Goal: Task Accomplishment & Management: Complete application form

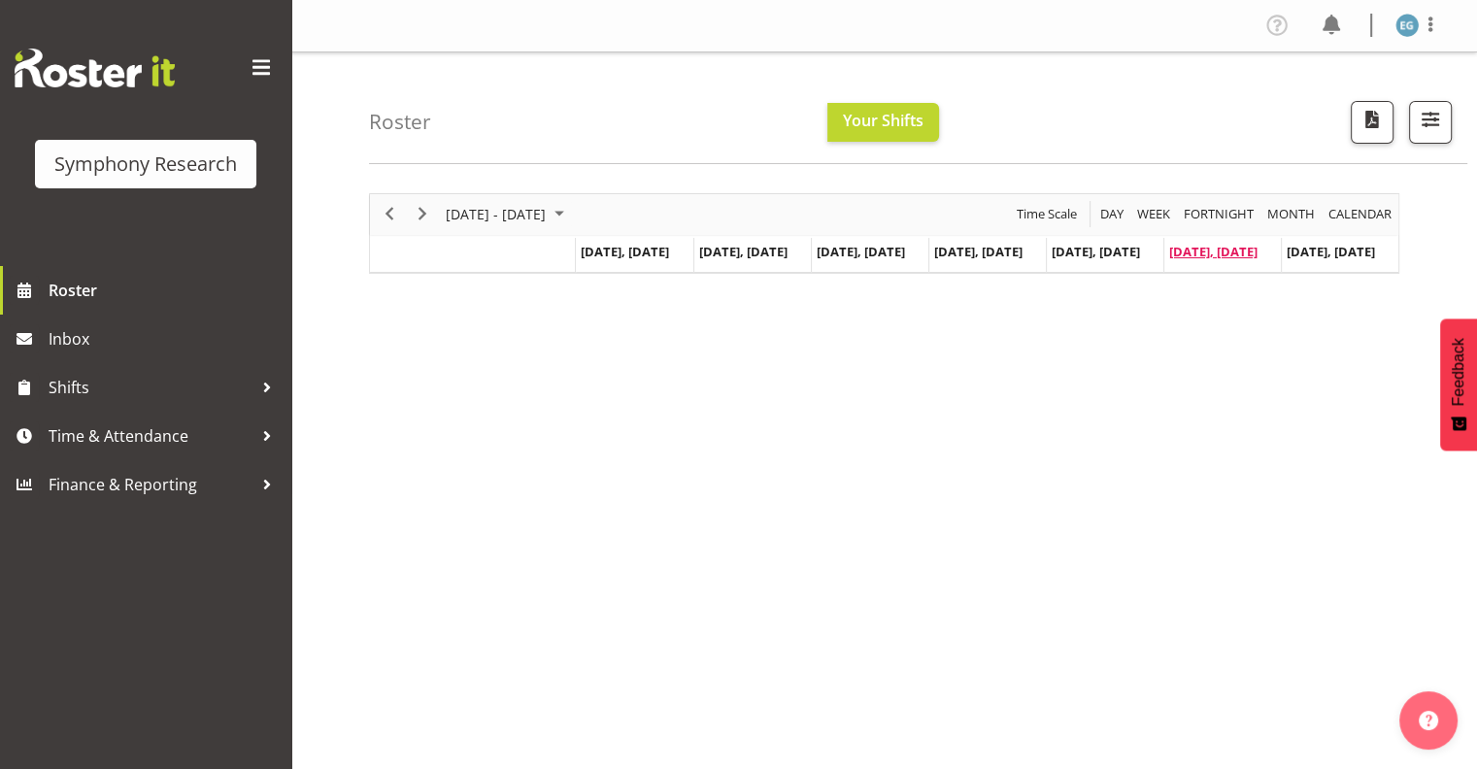
click at [1214, 249] on span "[DATE], [DATE]" at bounding box center [1213, 251] width 88 height 17
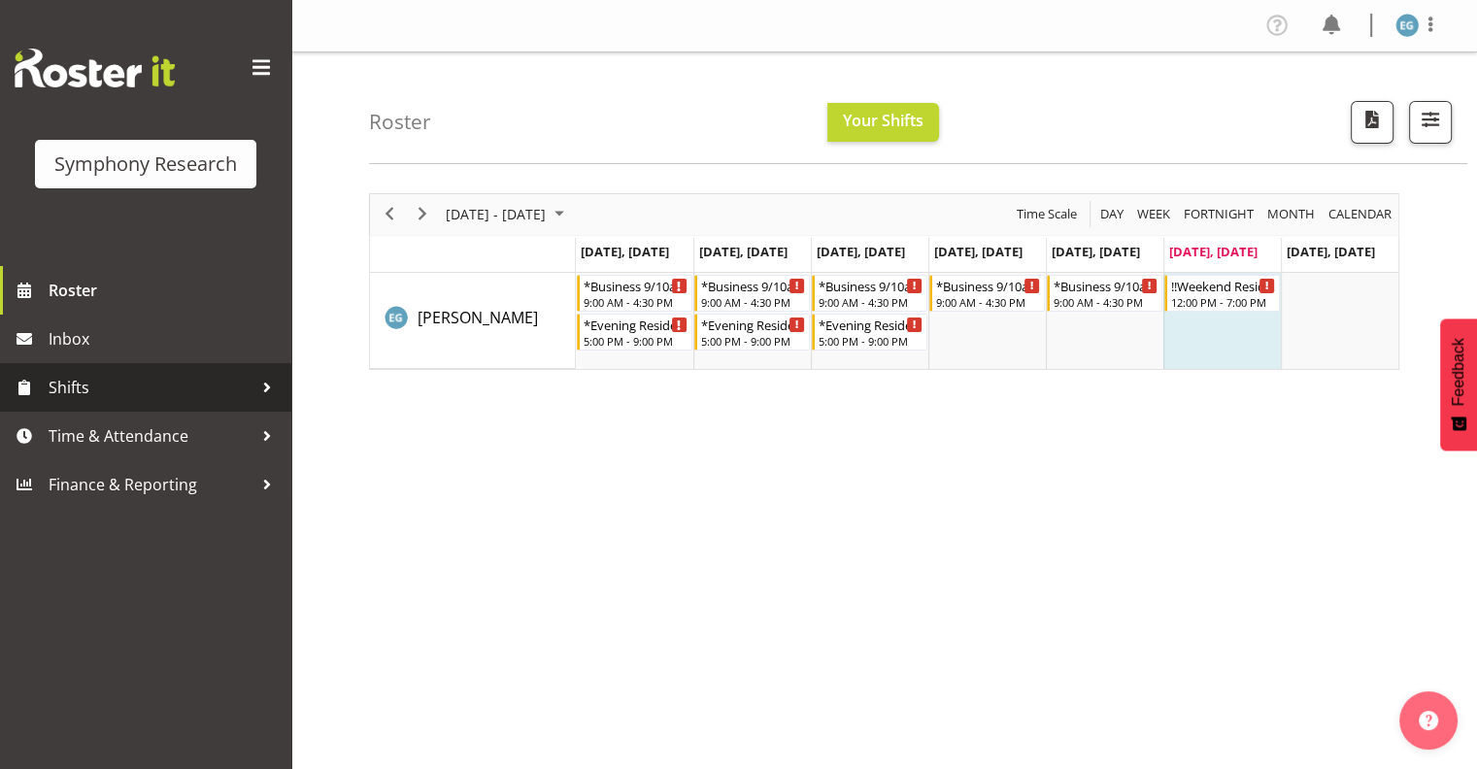
click at [62, 385] on span "Shifts" at bounding box center [151, 387] width 204 height 29
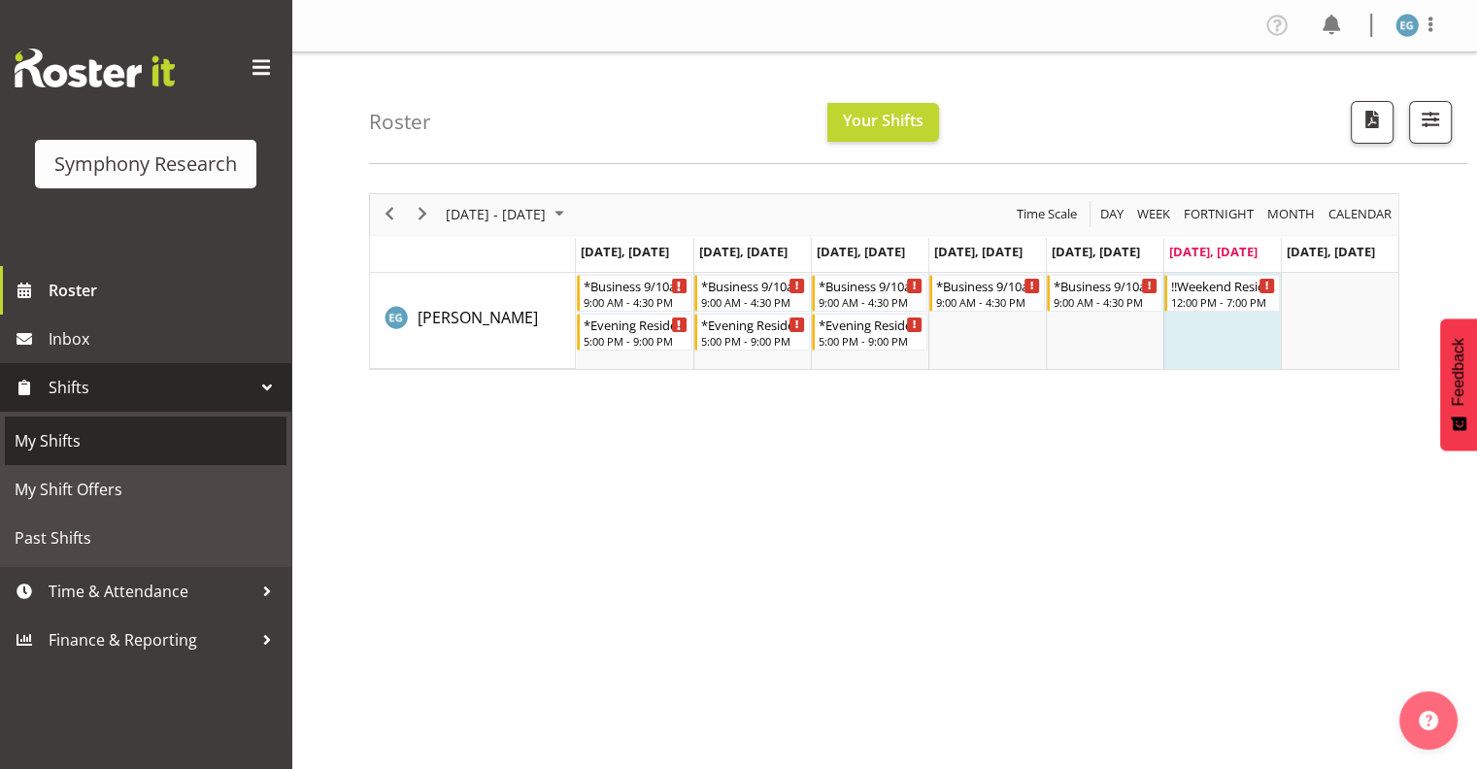
click at [58, 442] on span "My Shifts" at bounding box center [146, 440] width 262 height 29
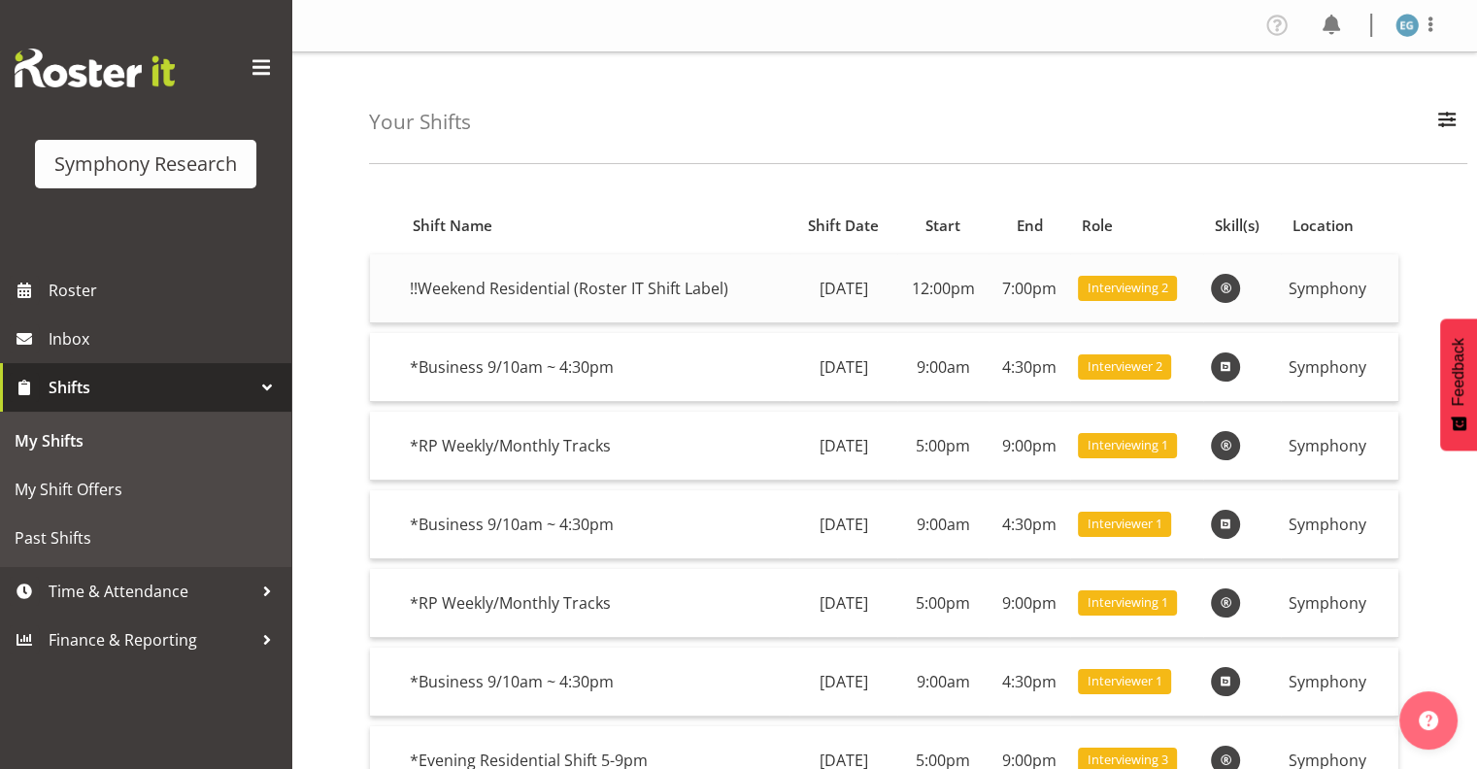
click at [624, 284] on td "!!Weekend Residential (Roster IT Shift Label)" at bounding box center [596, 288] width 388 height 69
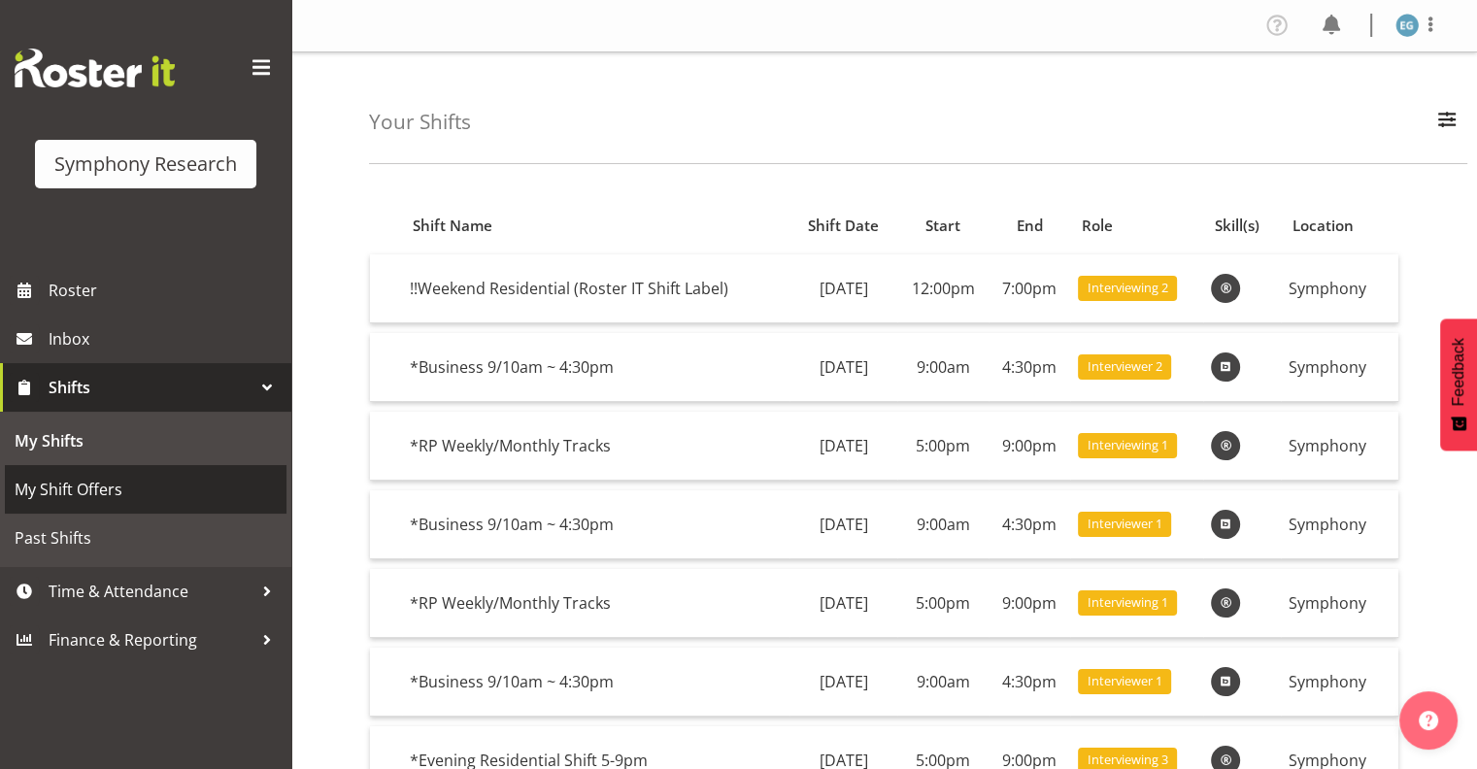
click at [91, 487] on span "My Shift Offers" at bounding box center [146, 489] width 262 height 29
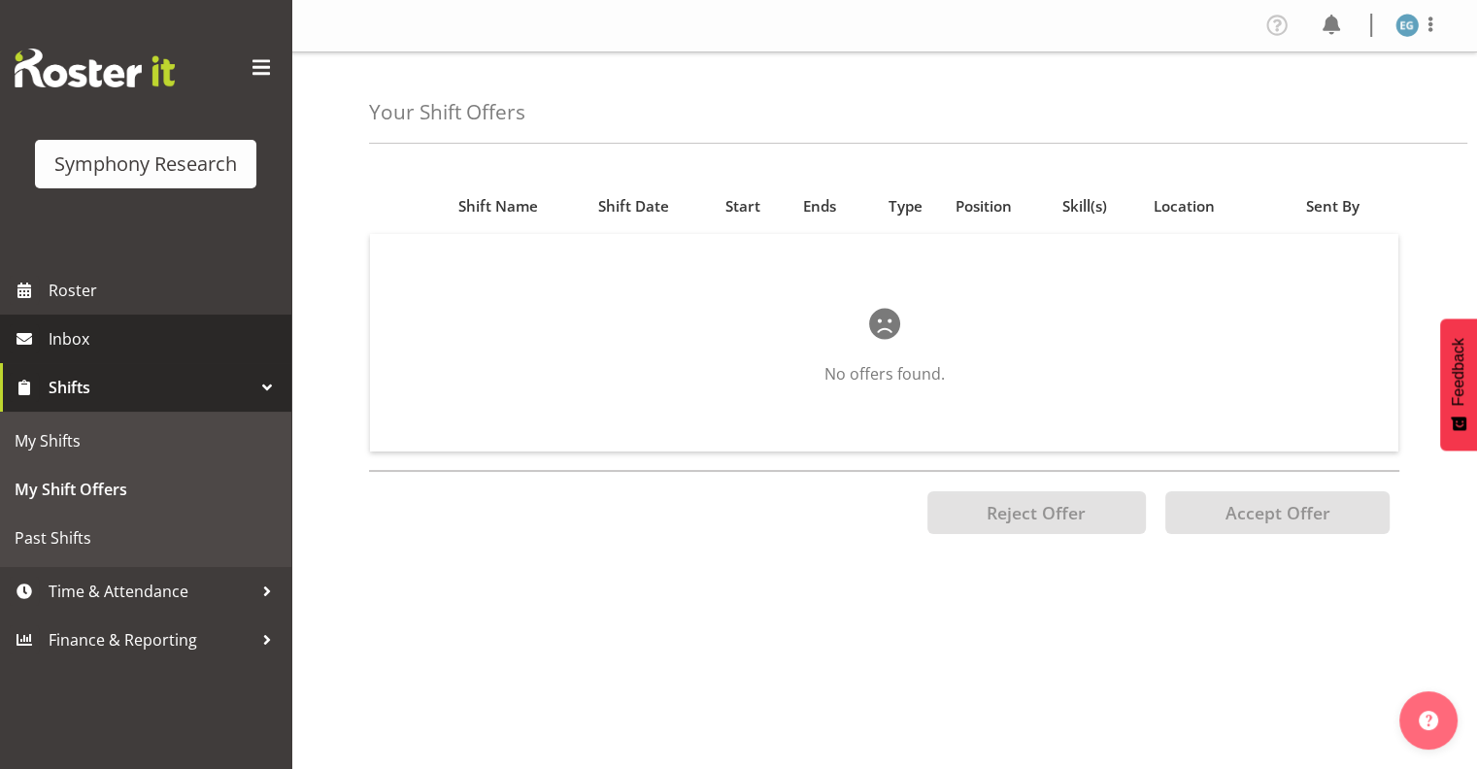
click at [69, 340] on span "Inbox" at bounding box center [165, 338] width 233 height 29
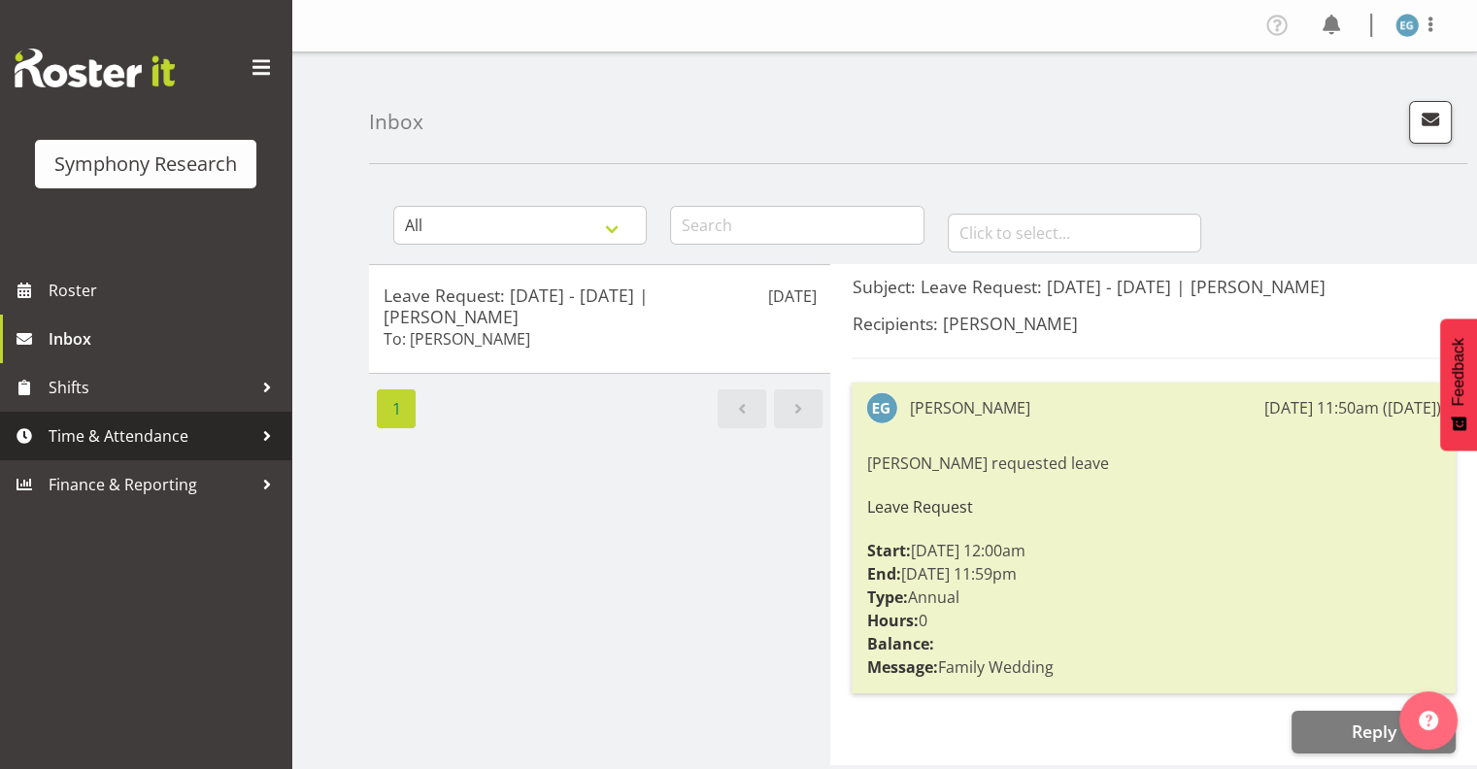
click at [114, 431] on span "Time & Attendance" at bounding box center [151, 435] width 204 height 29
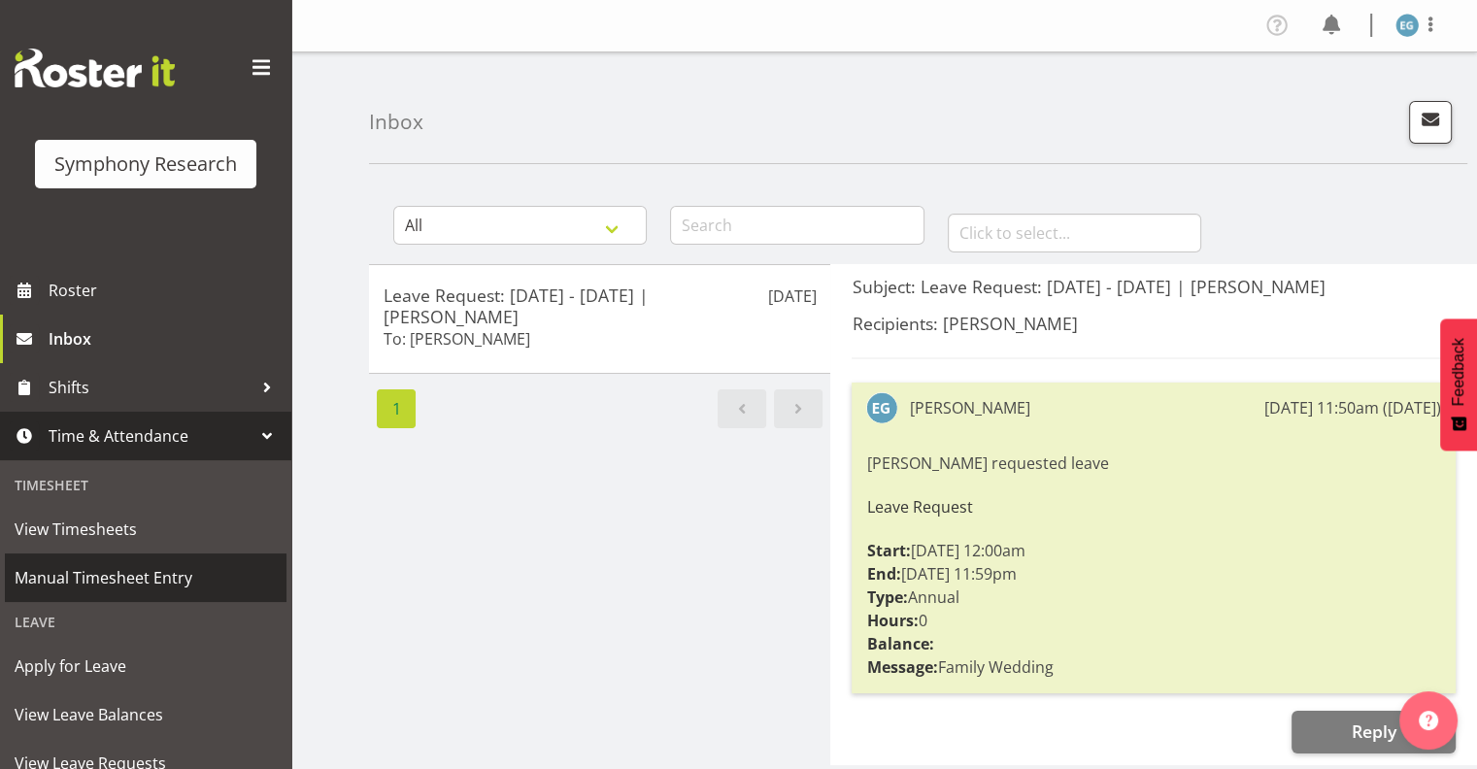
click at [101, 577] on span "Manual Timesheet Entry" at bounding box center [146, 577] width 262 height 29
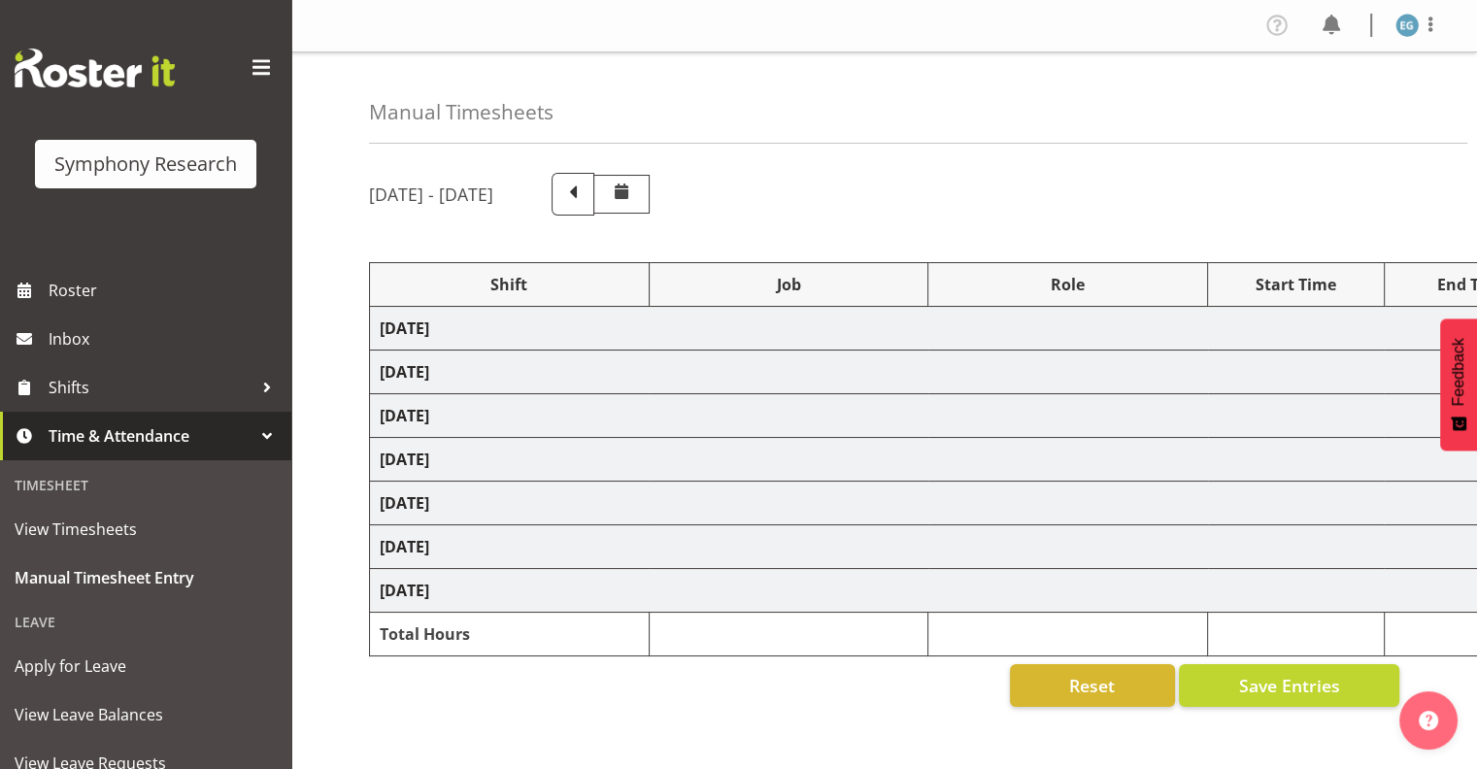
select select "26078"
select select "10587"
select select "26078"
select select "10587"
select select "48116"
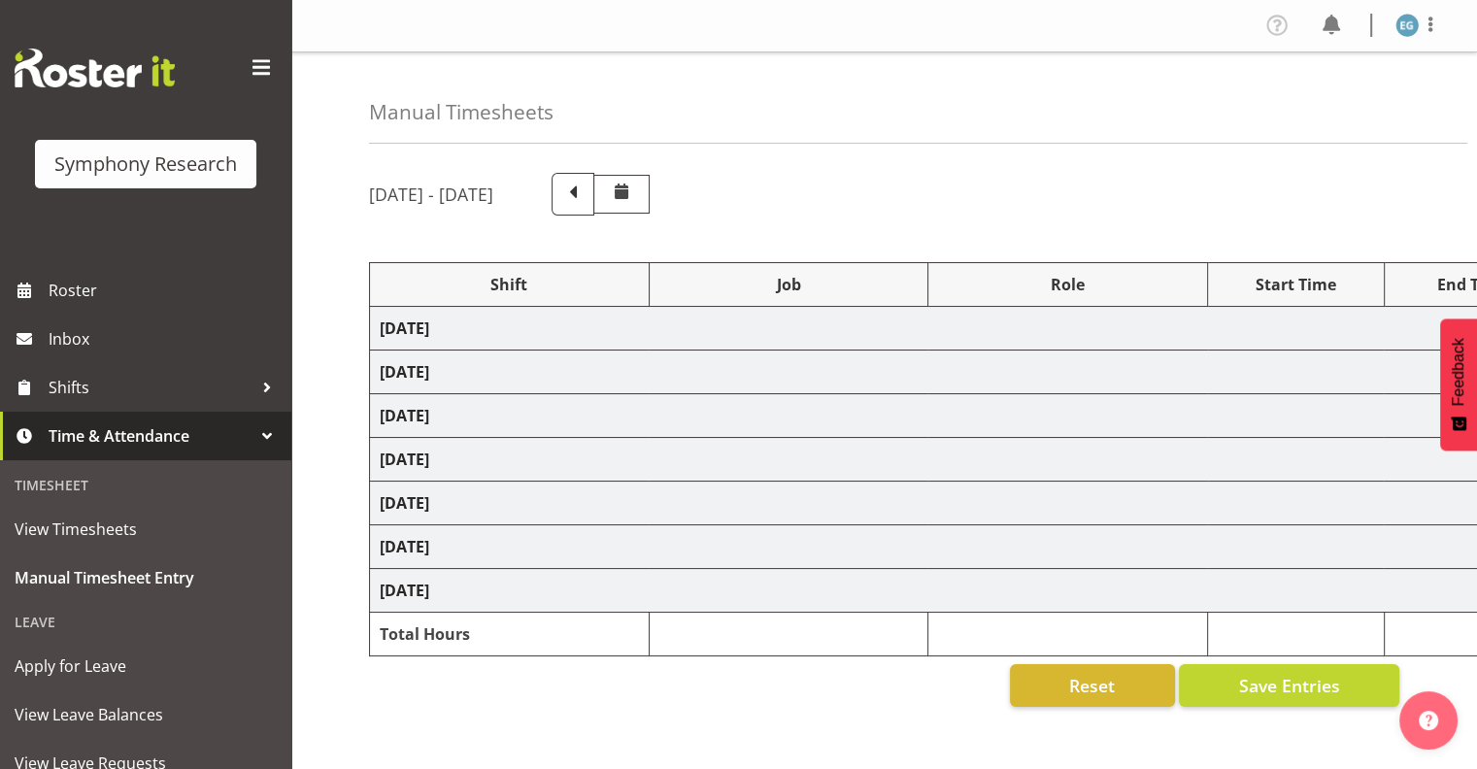
select select "10632"
select select "26078"
select select "10587"
select select "26078"
select select "10587"
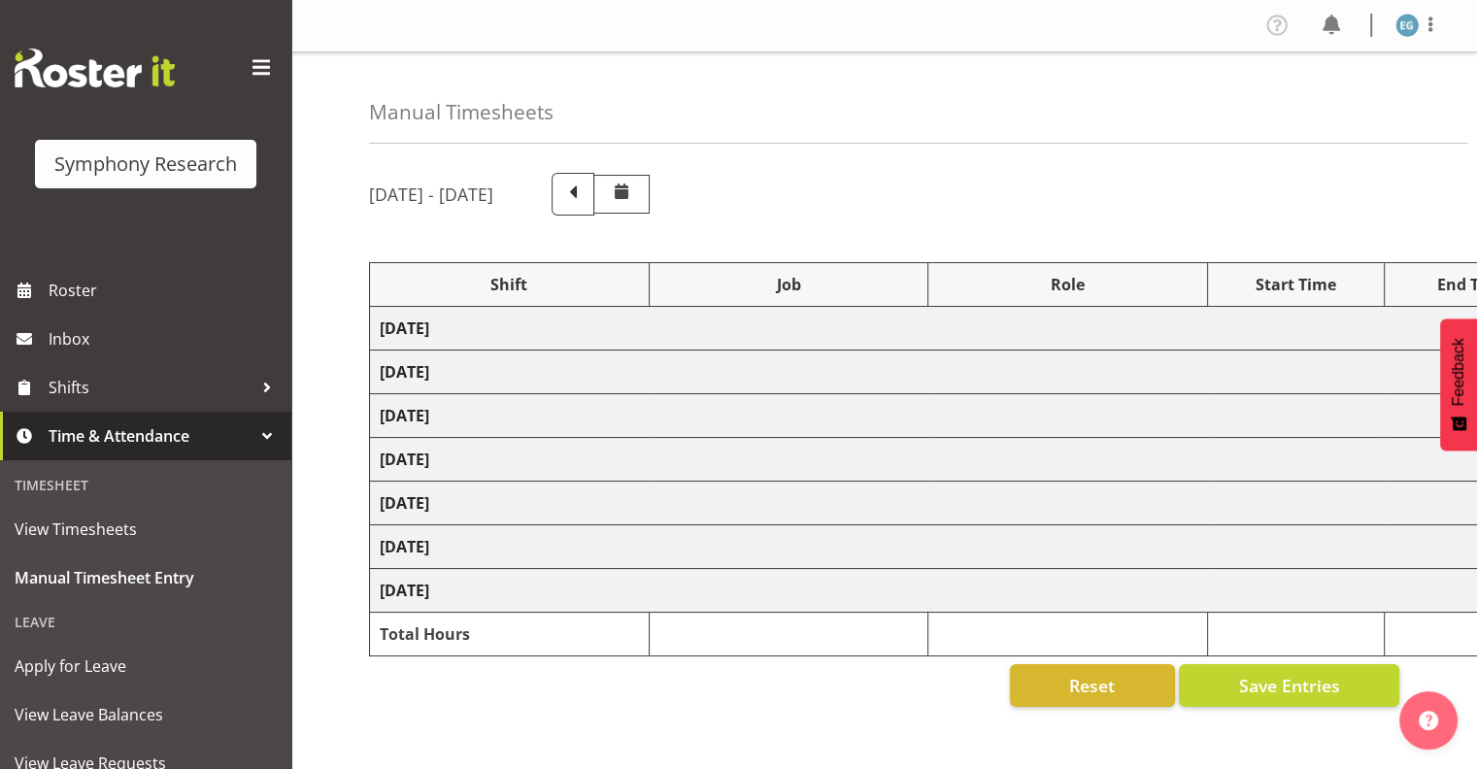
select select "48116"
select select "10632"
select select "26078"
select select "10587"
select select "26078"
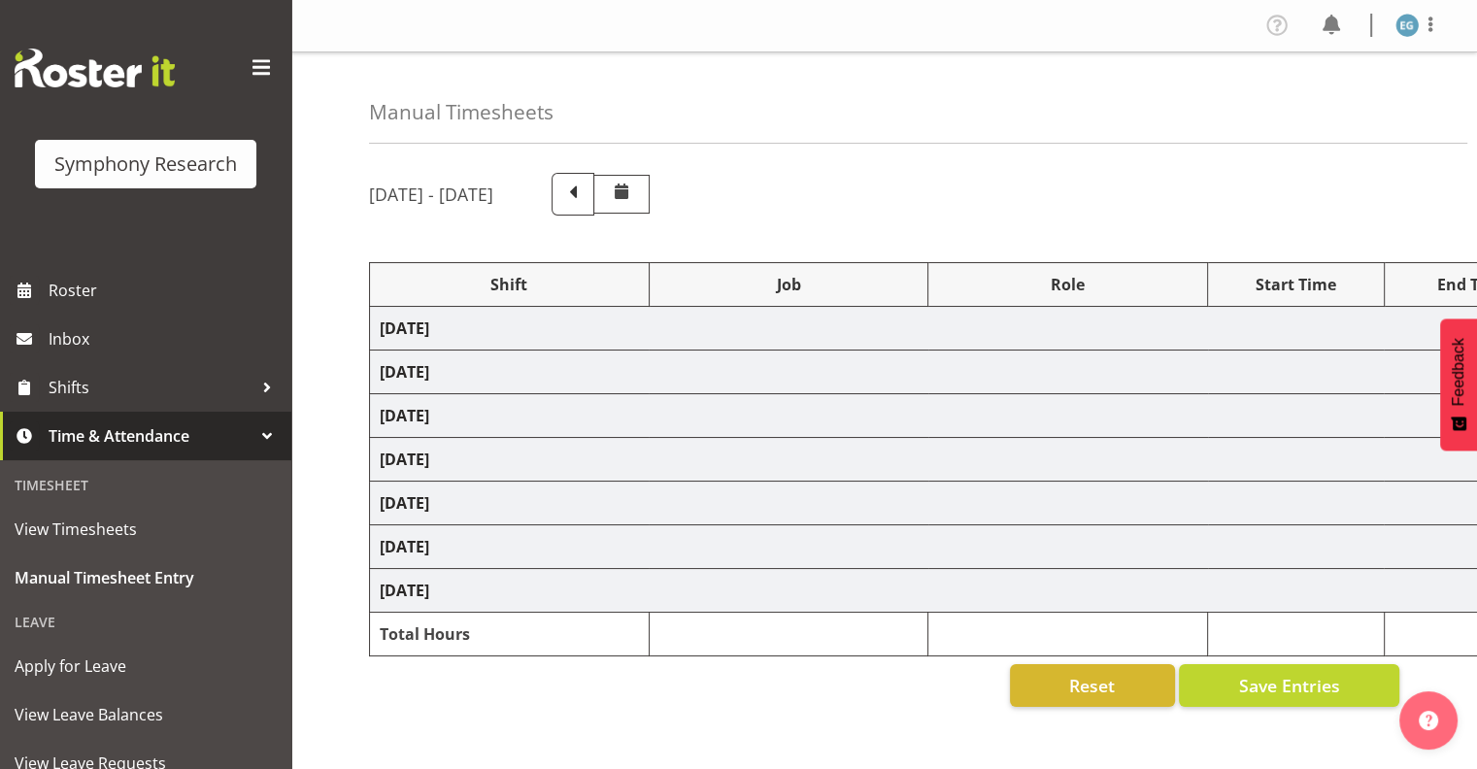
select select "10587"
select select "48116"
select select "10632"
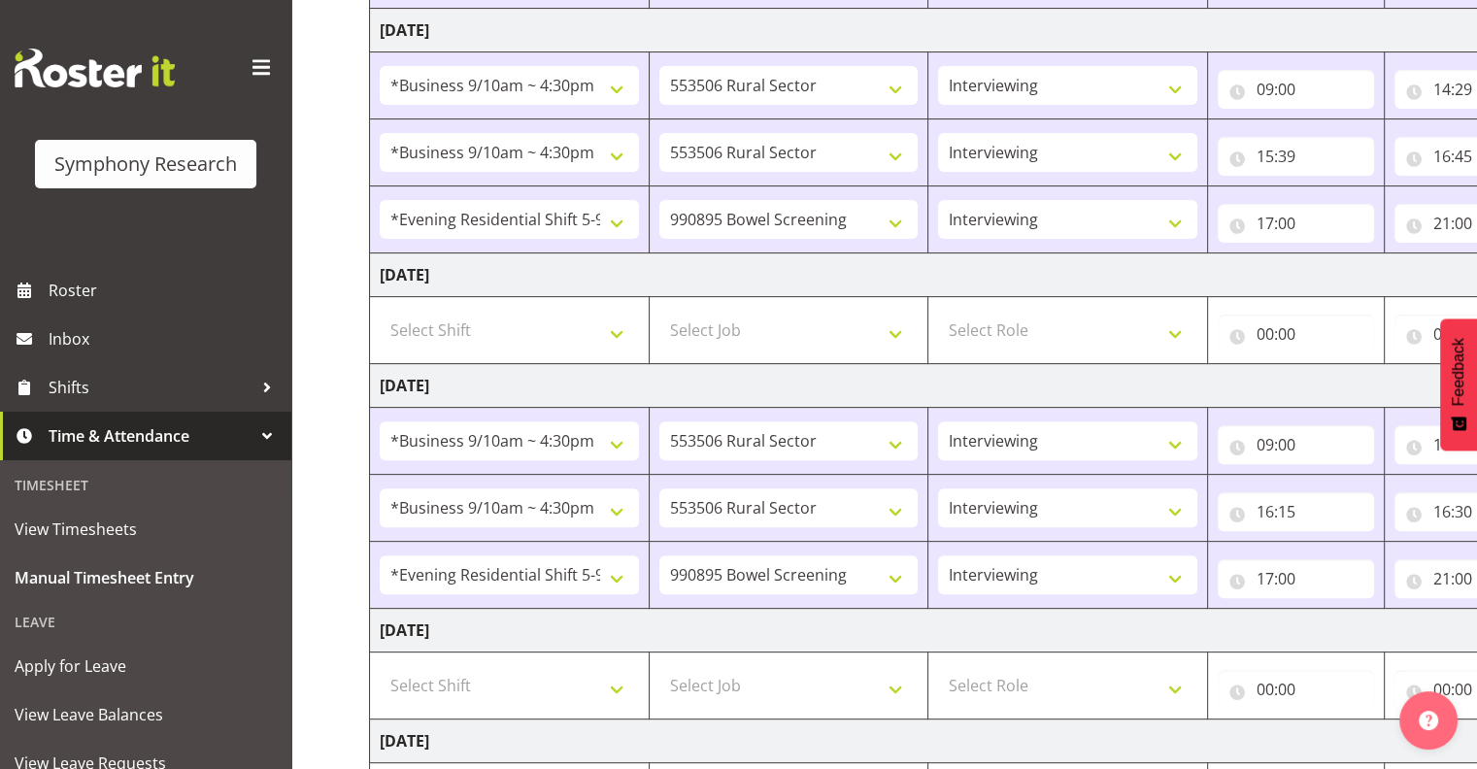
scroll to position [833, 0]
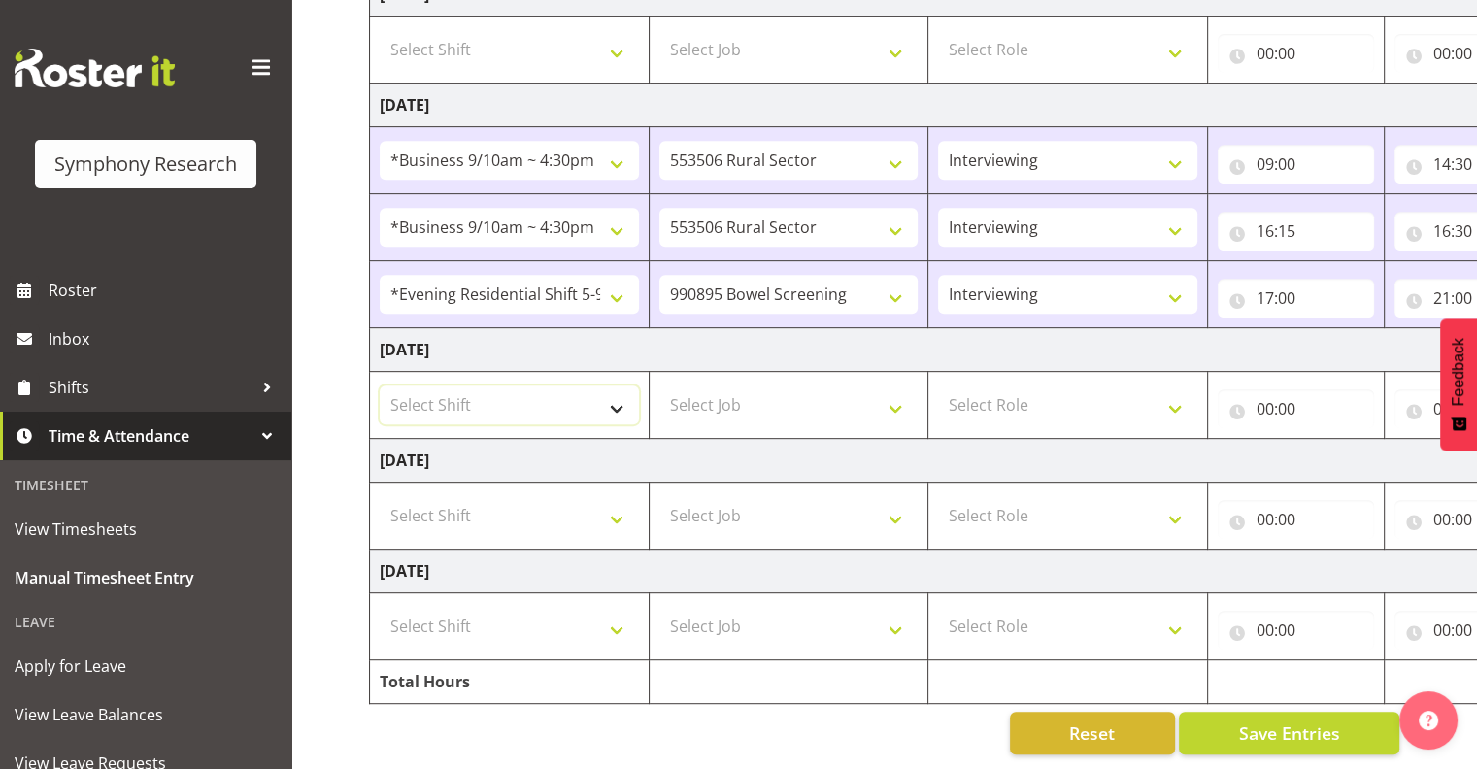
click at [613, 392] on select "Select Shift !!Weekend Residential (Roster IT Shift Label) *Business 9/10am ~ 4…" at bounding box center [509, 404] width 259 height 39
select select "26078"
click at [380, 385] on select "Select Shift !!Weekend Residential (Roster IT Shift Label) *Business 9/10am ~ 4…" at bounding box center [509, 404] width 259 height 39
